Goal: Transaction & Acquisition: Download file/media

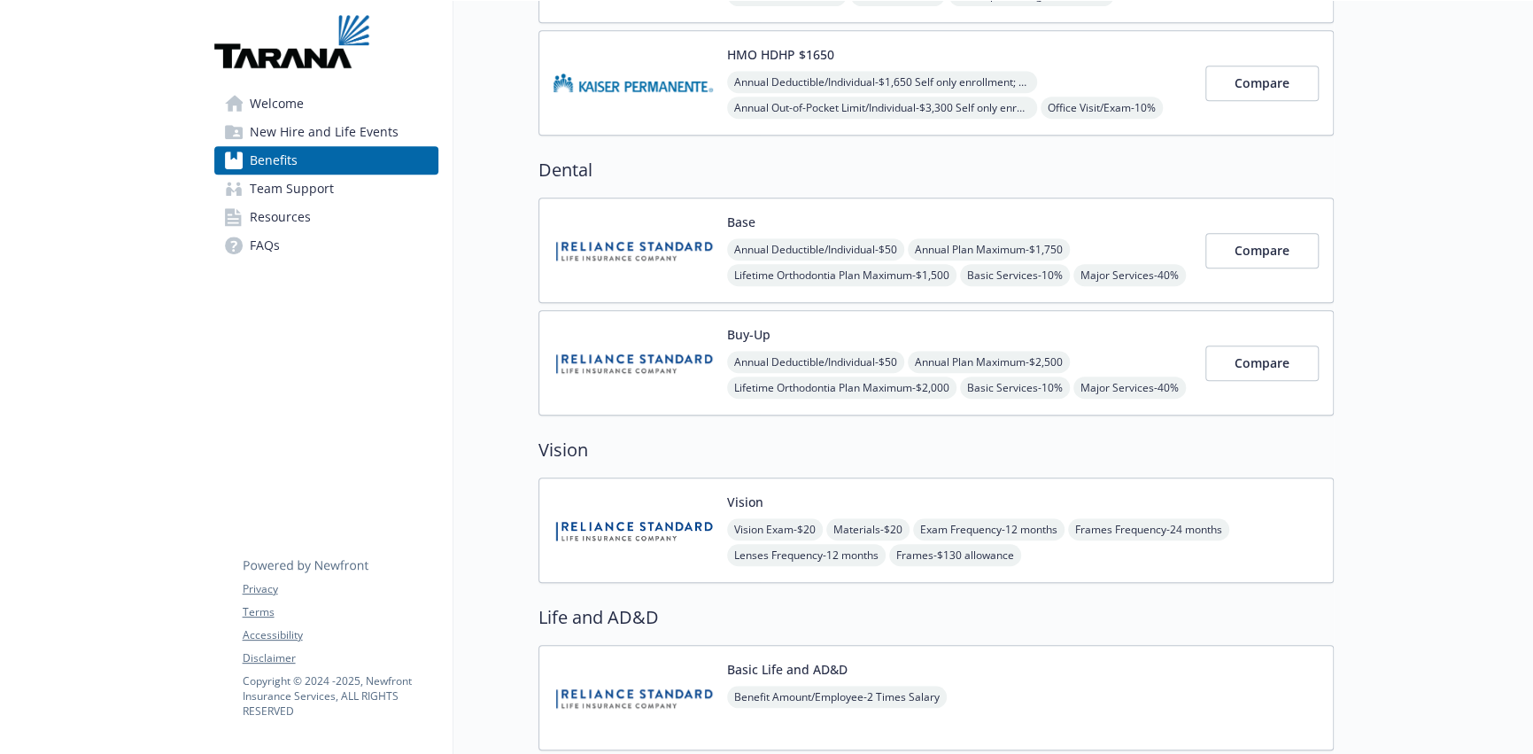
scroll to position [708, 0]
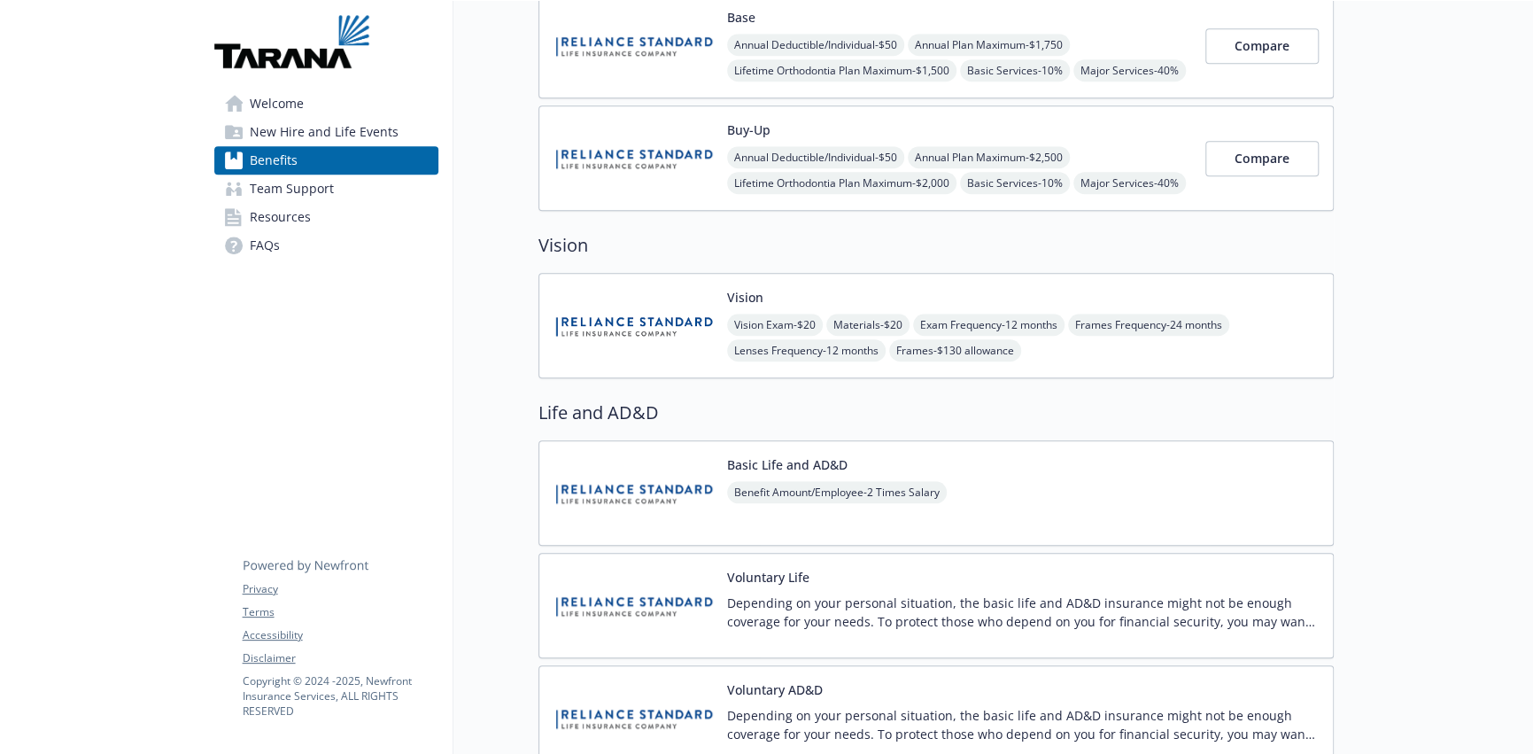
click at [591, 309] on img at bounding box center [633, 325] width 159 height 75
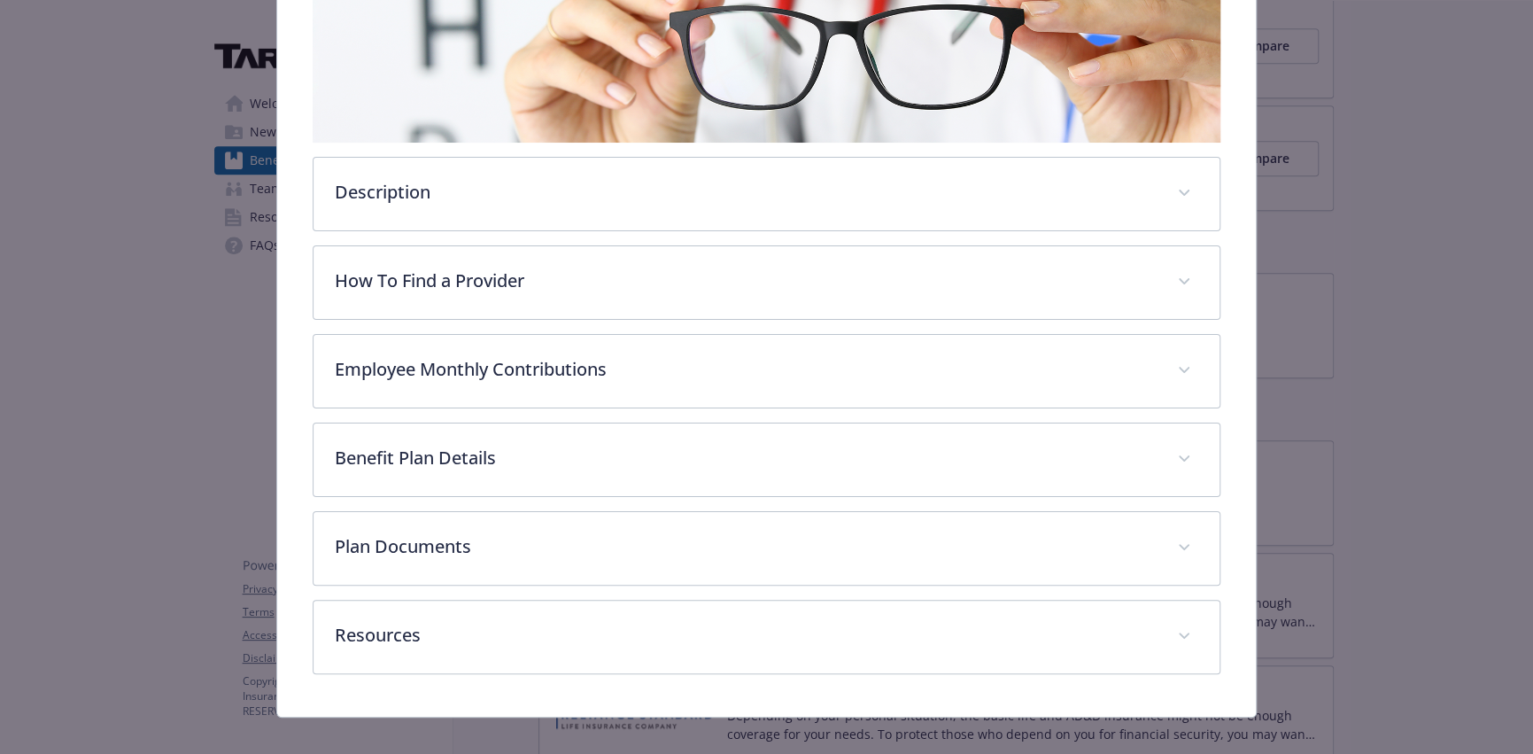
scroll to position [361, 0]
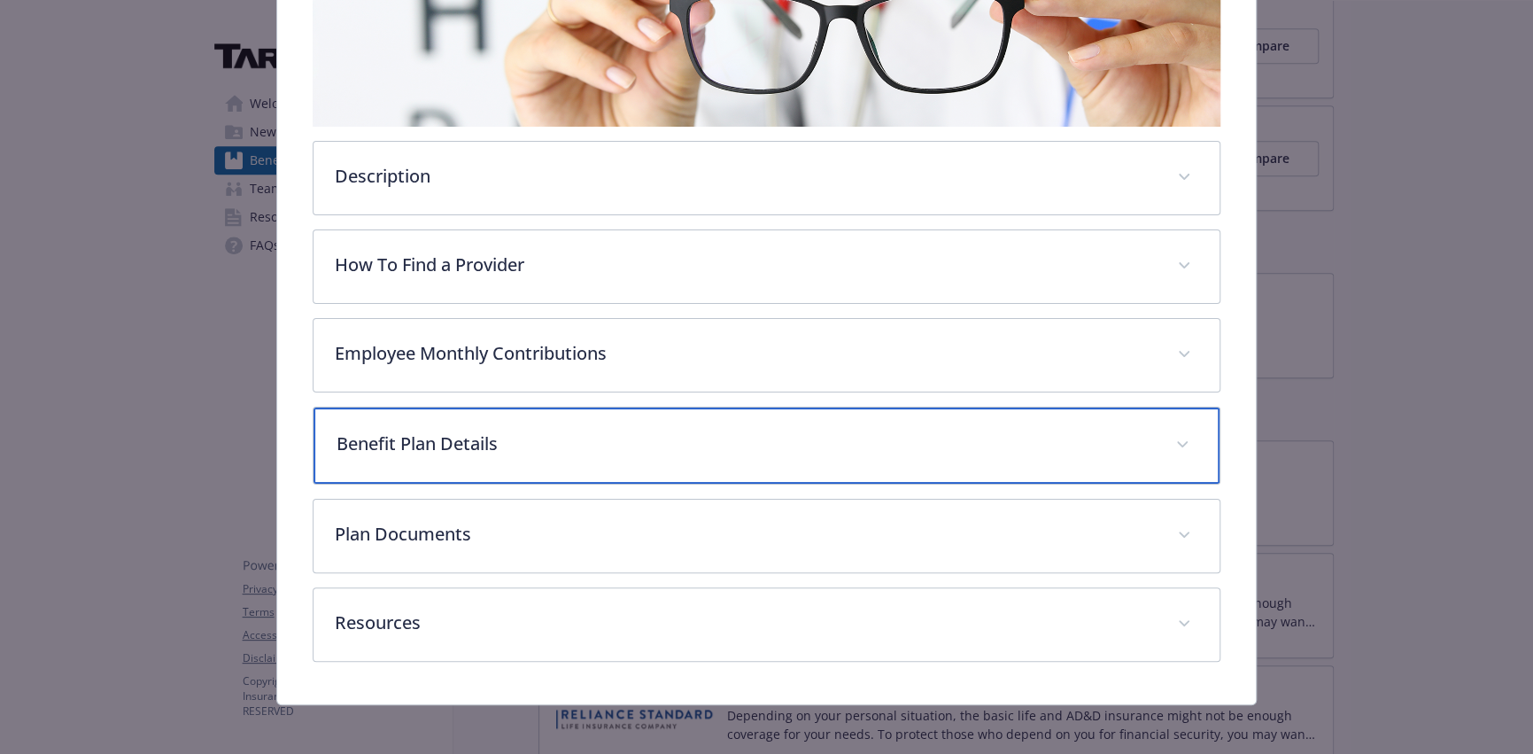
click at [444, 448] on p "Benefit Plan Details" at bounding box center [746, 443] width 818 height 27
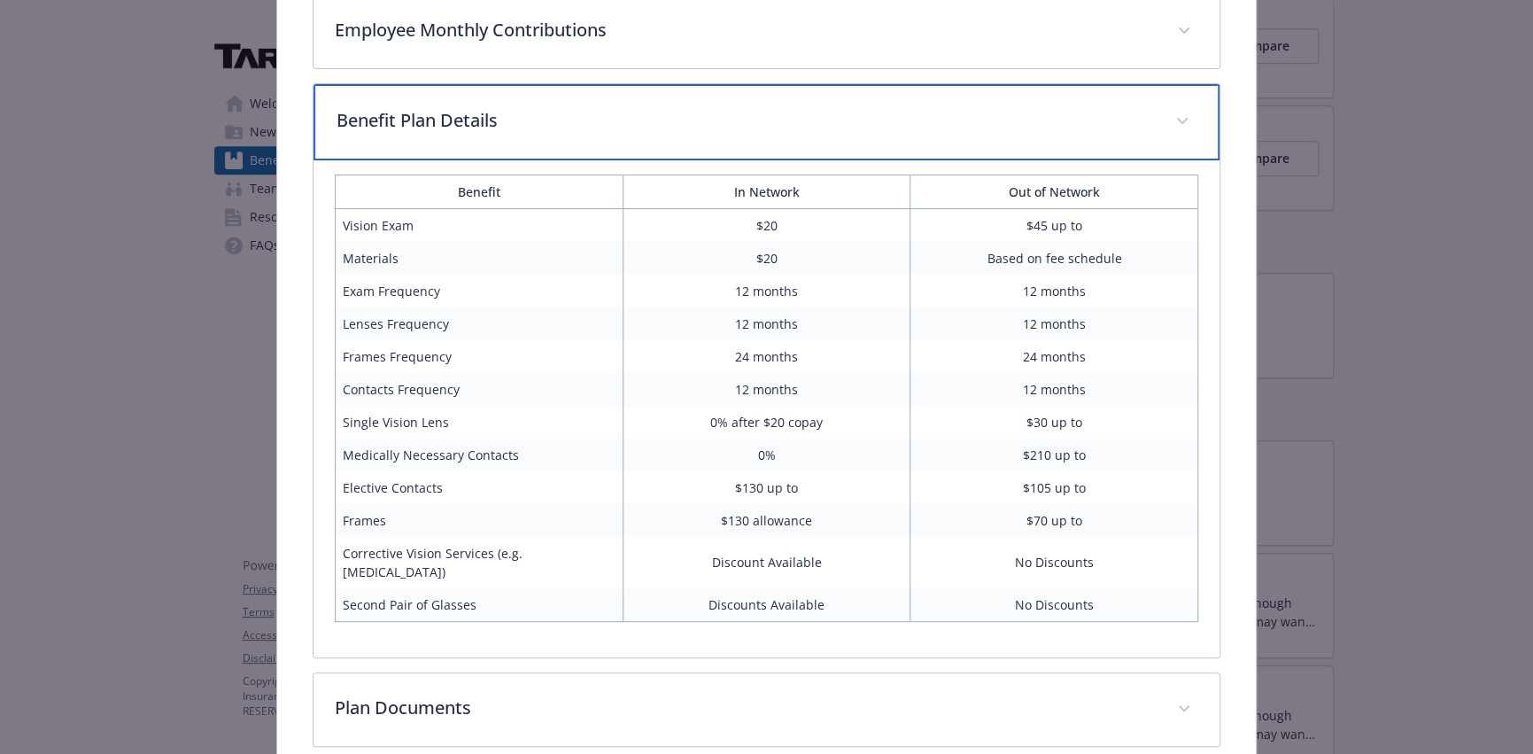
scroll to position [716, 0]
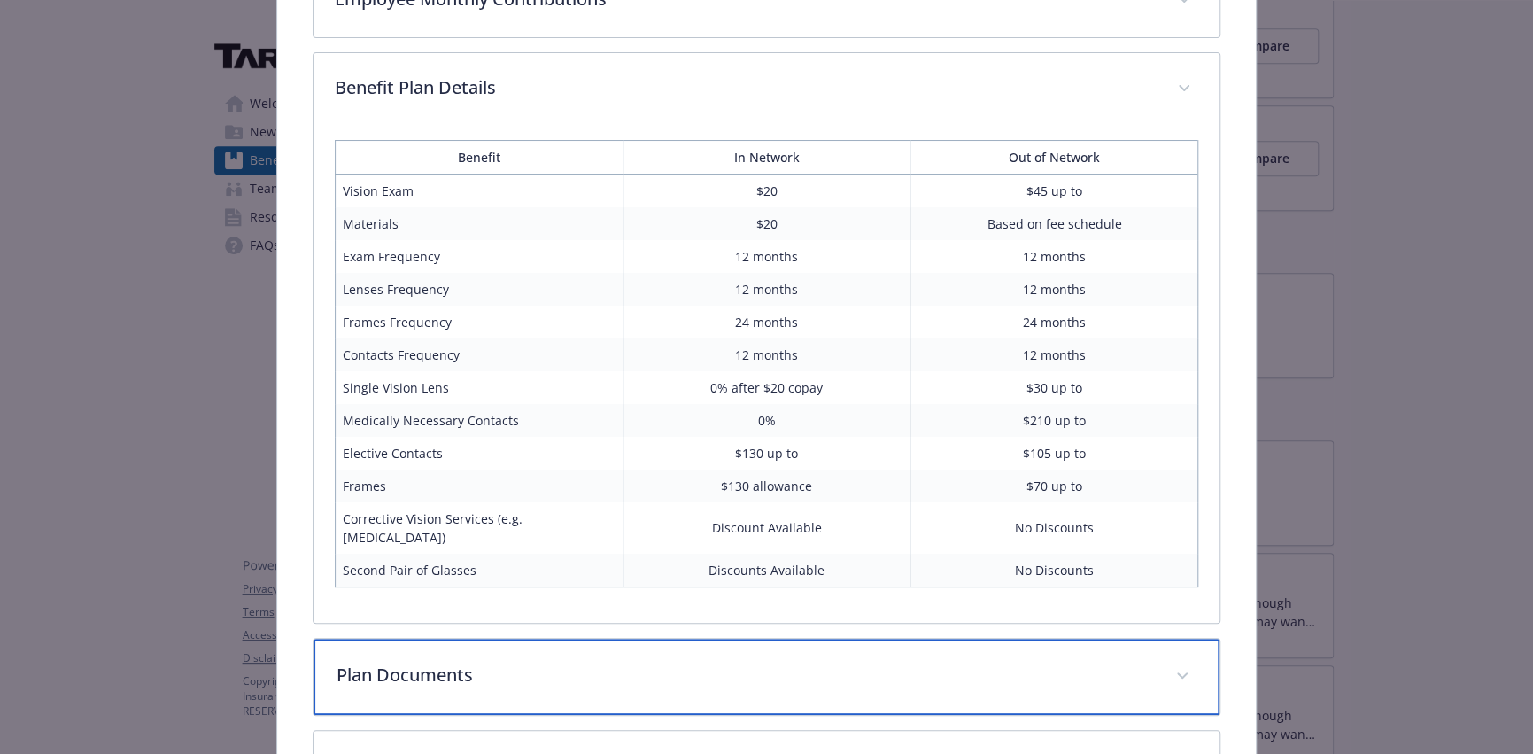
click at [429, 662] on p "Plan Documents" at bounding box center [746, 675] width 818 height 27
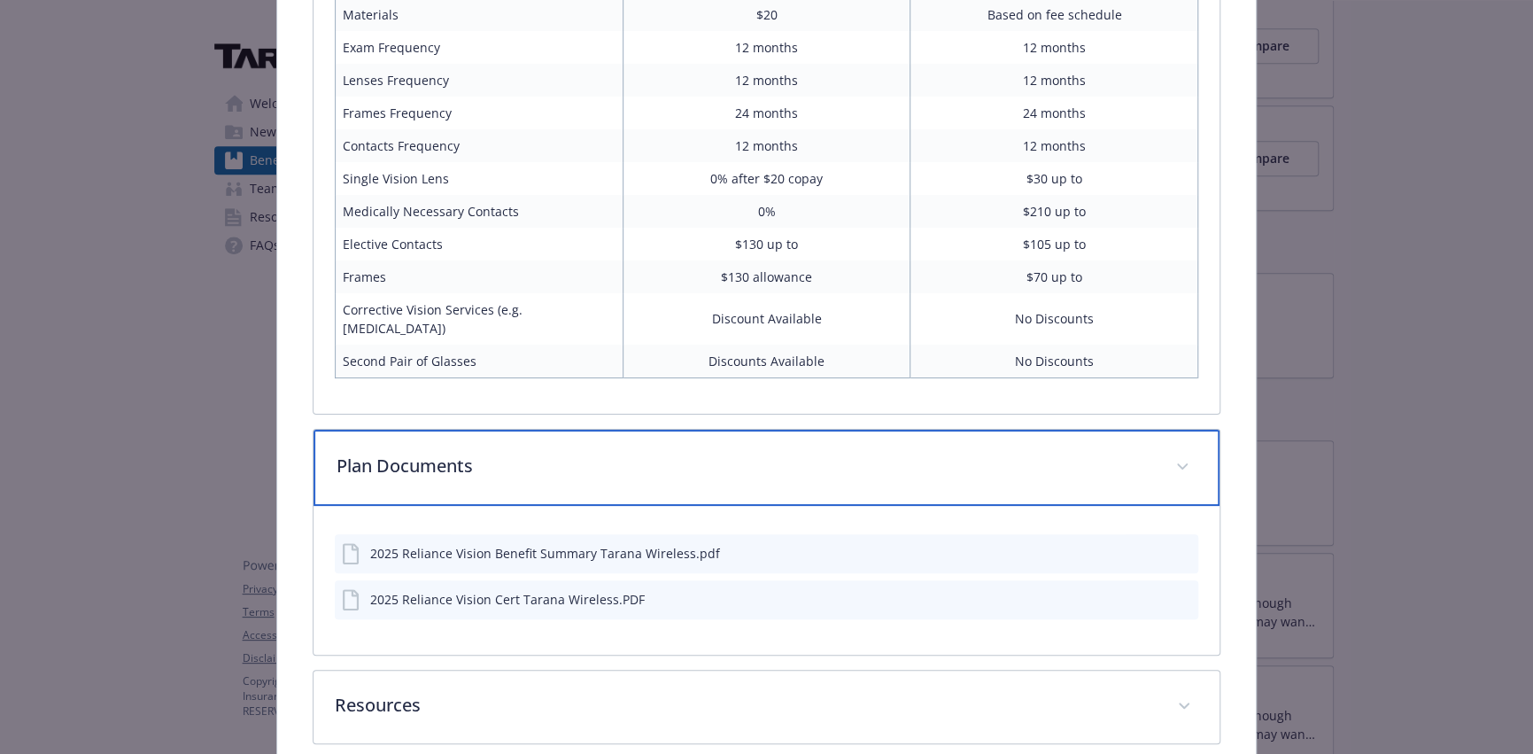
scroll to position [981, 0]
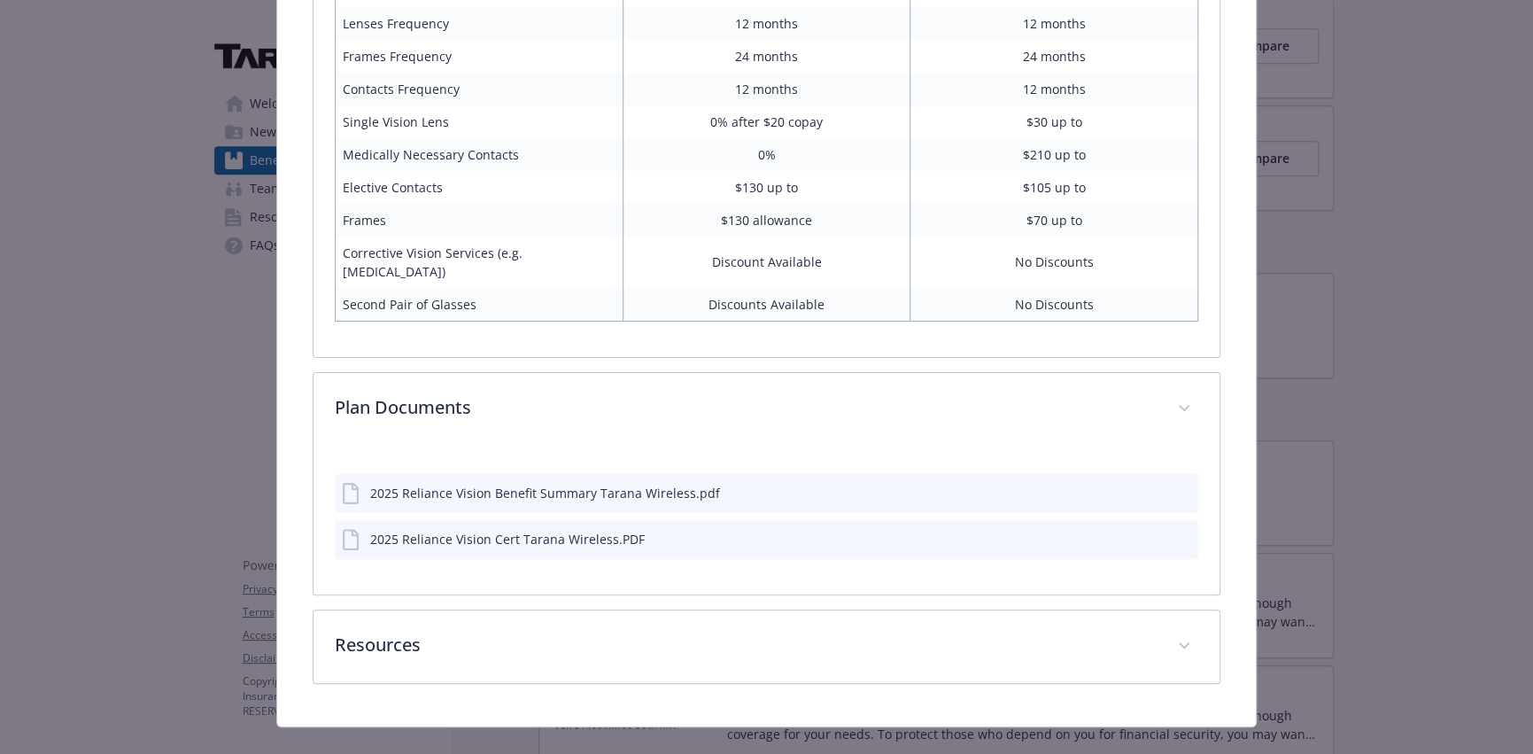
click at [458, 481] on div "2025 Reliance Vision Benefit Summary Tarana Wireless.pdf" at bounding box center [767, 493] width 864 height 39
click at [460, 484] on div "2025 Reliance Vision Benefit Summary Tarana Wireless.pdf" at bounding box center [545, 493] width 350 height 19
click at [1147, 484] on icon "download file" at bounding box center [1152, 491] width 14 height 14
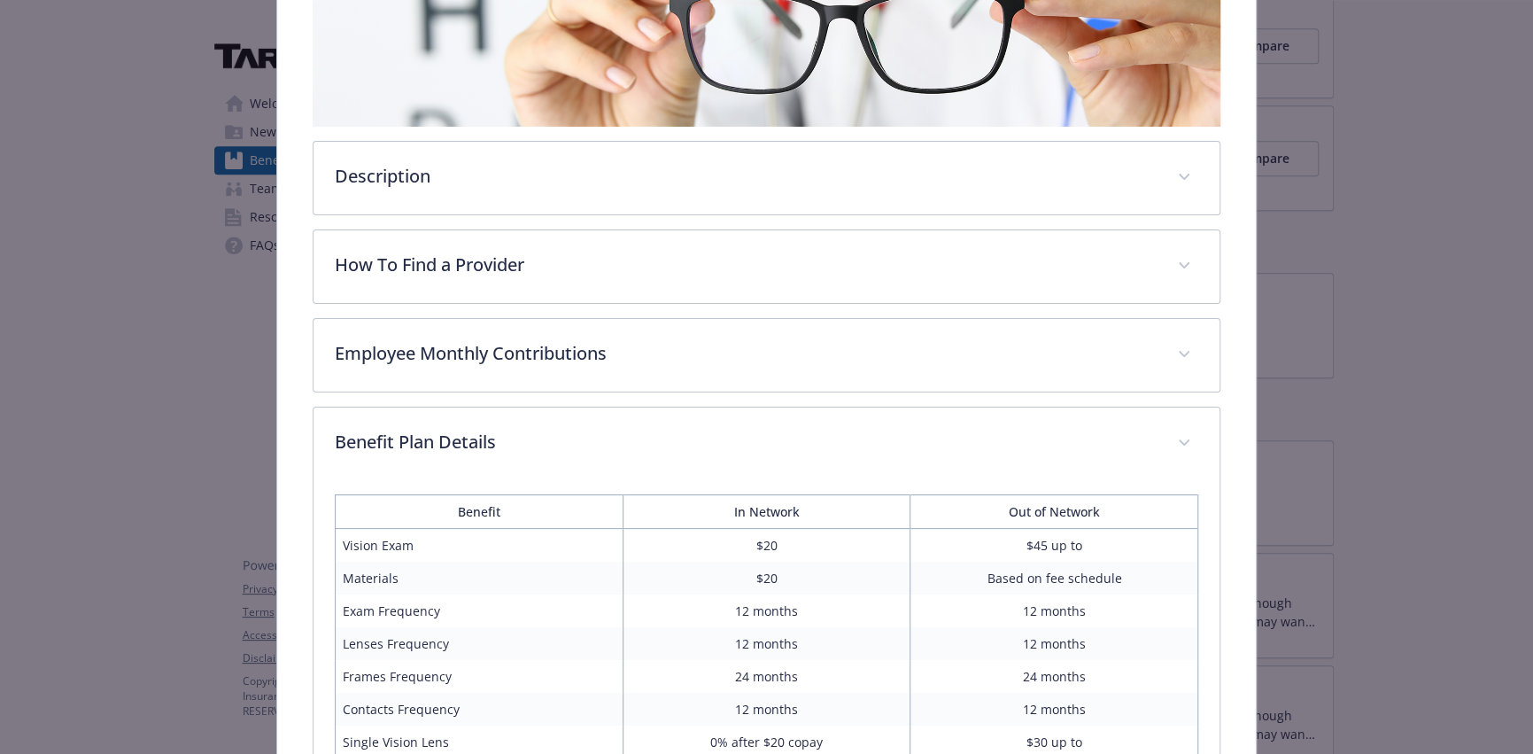
scroll to position [0, 0]
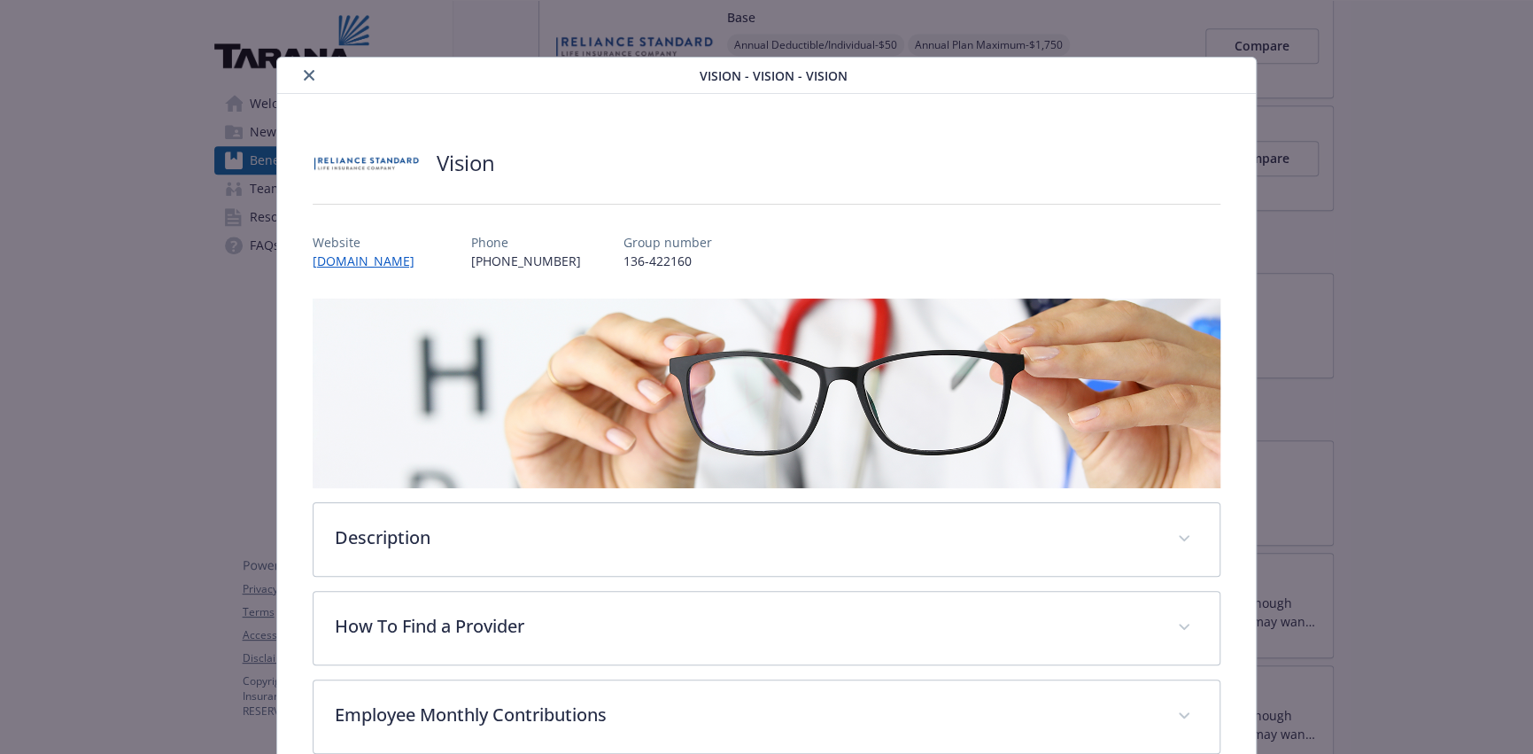
click at [309, 74] on icon "close" at bounding box center [309, 75] width 11 height 11
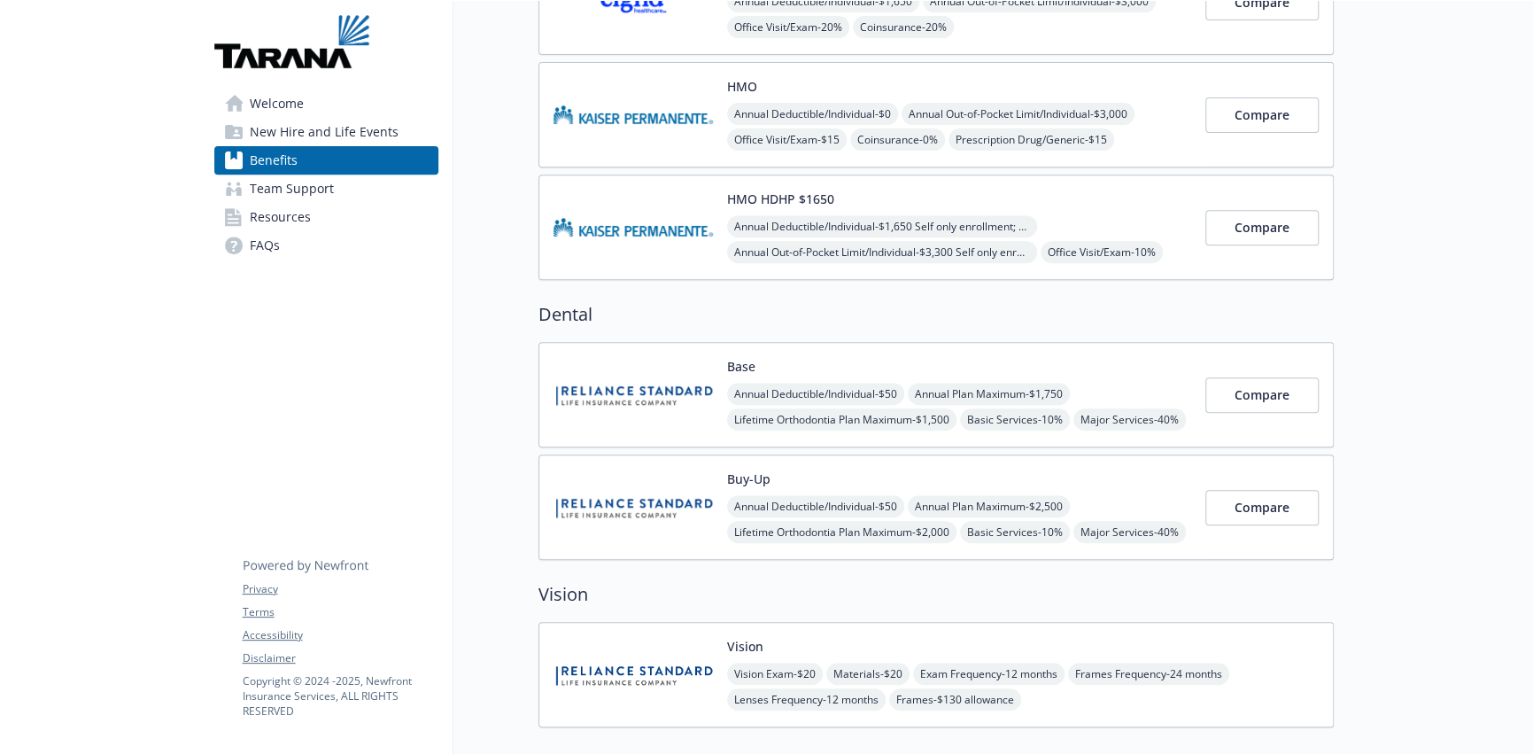
scroll to position [89, 0]
